Goal: Information Seeking & Learning: Learn about a topic

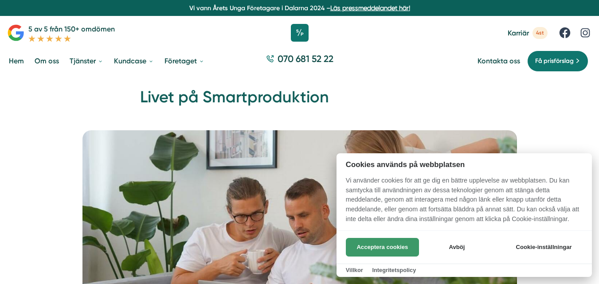
click at [391, 243] on button "Acceptera cookies" at bounding box center [382, 247] width 73 height 19
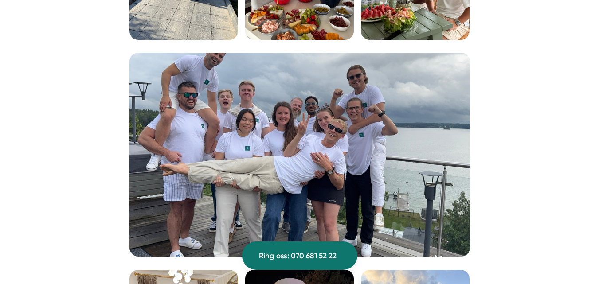
scroll to position [1001, 0]
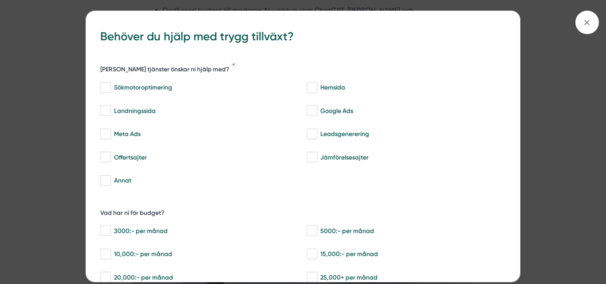
drag, startPoint x: 602, startPoint y: 21, endPoint x: 604, endPoint y: 90, distance: 69.6
click at [584, 22] on icon at bounding box center [587, 23] width 10 height 10
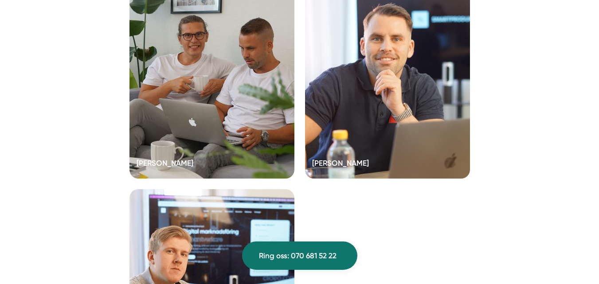
scroll to position [2399, 0]
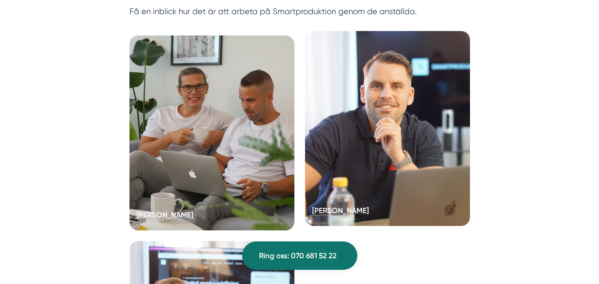
click at [391, 115] on div at bounding box center [387, 128] width 165 height 195
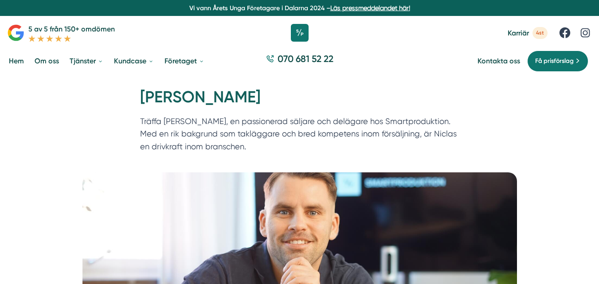
click at [46, 61] on link "Om oss" at bounding box center [47, 61] width 28 height 23
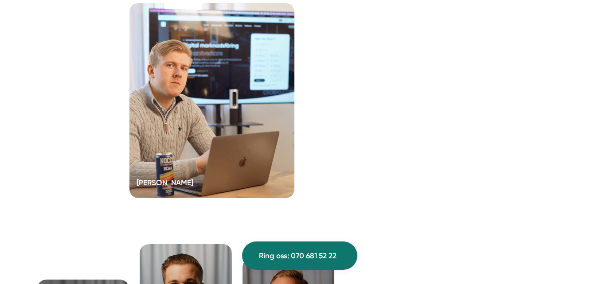
scroll to position [1966, 0]
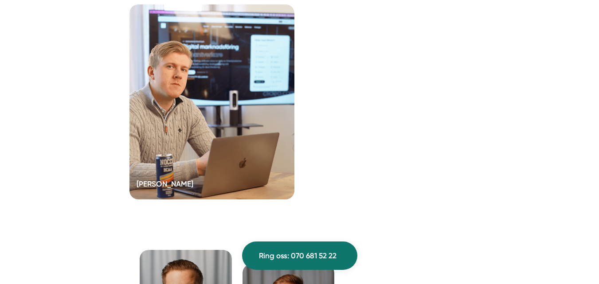
click at [220, 156] on div at bounding box center [211, 101] width 165 height 195
